Goal: Information Seeking & Learning: Learn about a topic

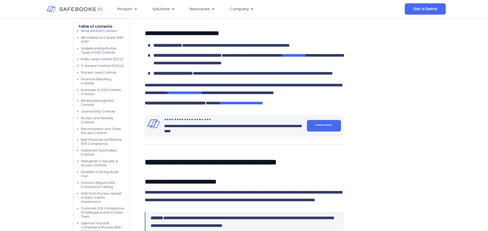
scroll to position [489, 0]
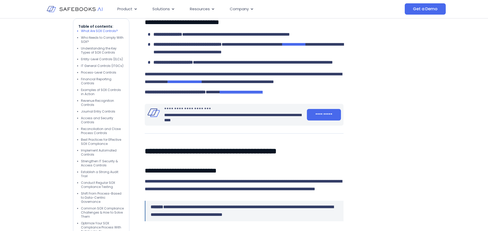
click at [263, 94] on span "**********" at bounding box center [241, 92] width 43 height 5
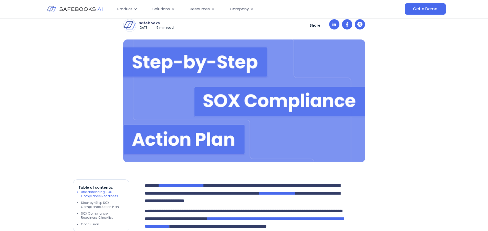
scroll to position [141, 0]
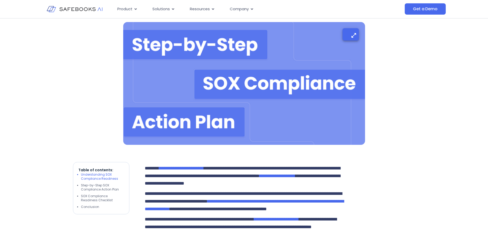
click at [252, 94] on img at bounding box center [244, 83] width 242 height 123
click at [353, 33] on icon "button" at bounding box center [353, 35] width 5 height 5
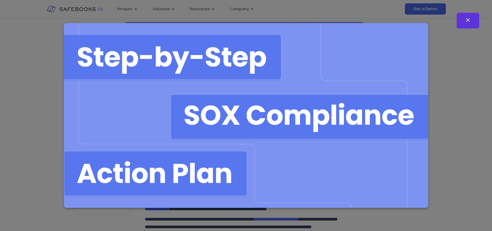
click at [468, 21] on icon "button" at bounding box center [468, 20] width 6 height 6
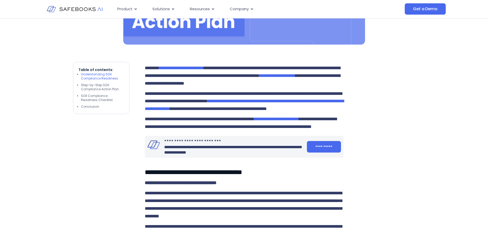
scroll to position [254, 0]
